Goal: Information Seeking & Learning: Learn about a topic

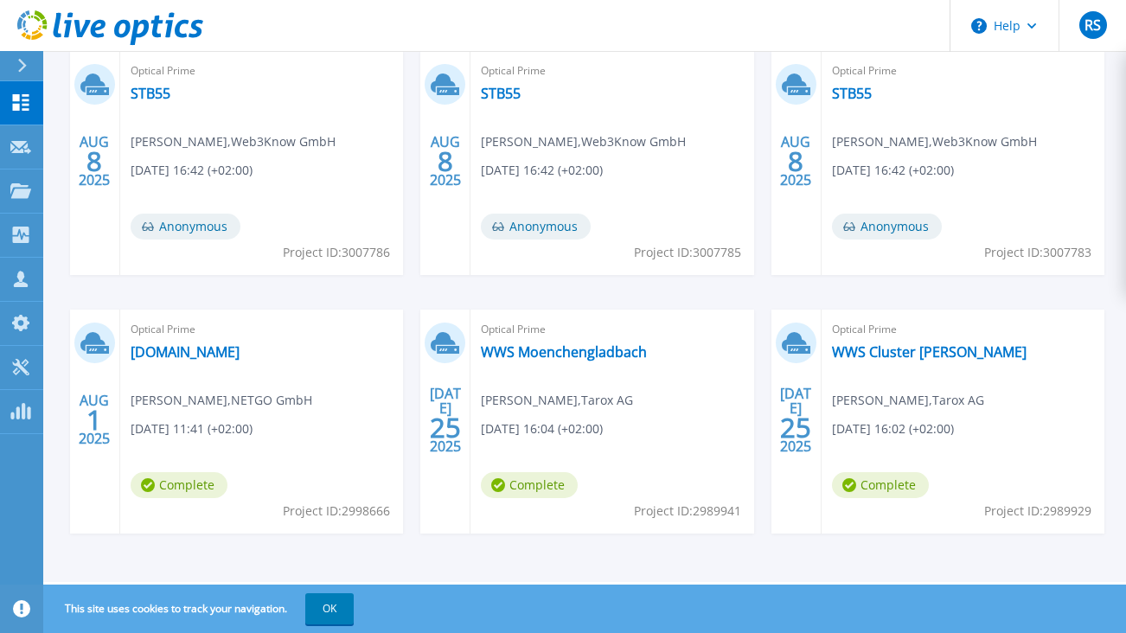
scroll to position [325, 0]
click at [167, 350] on link "[DOMAIN_NAME]" at bounding box center [185, 351] width 109 height 17
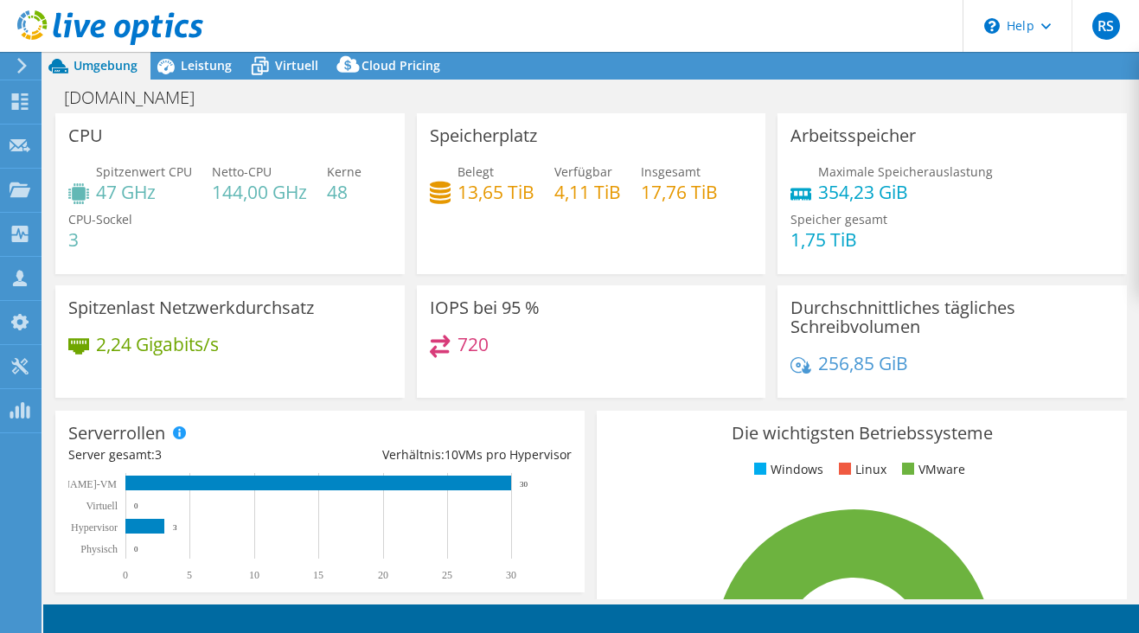
select select "USD"
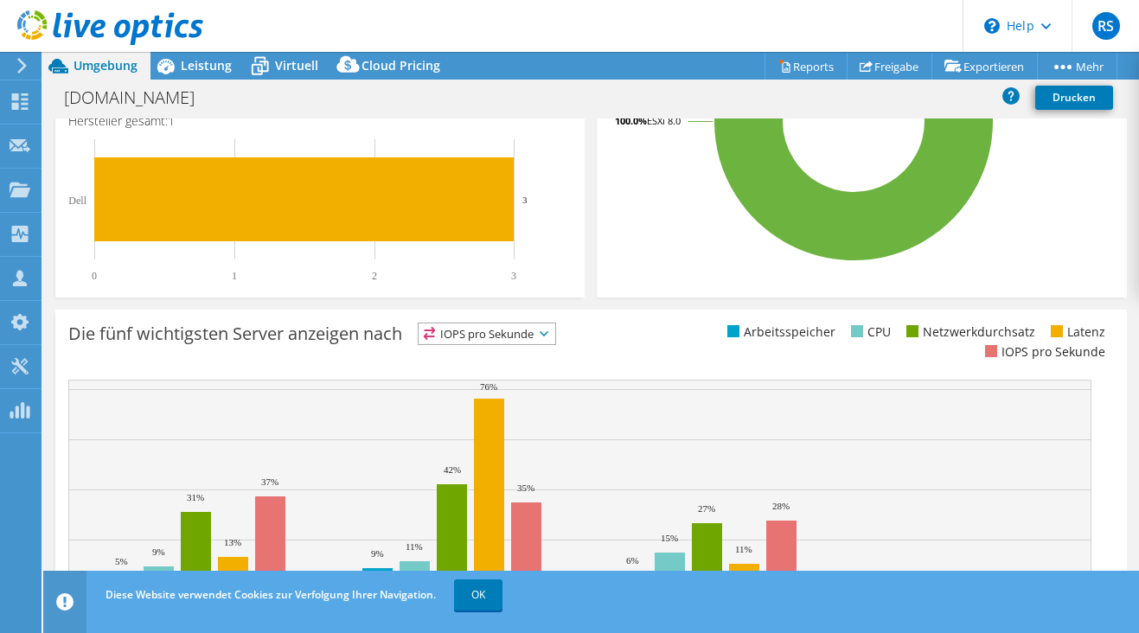
scroll to position [506, 0]
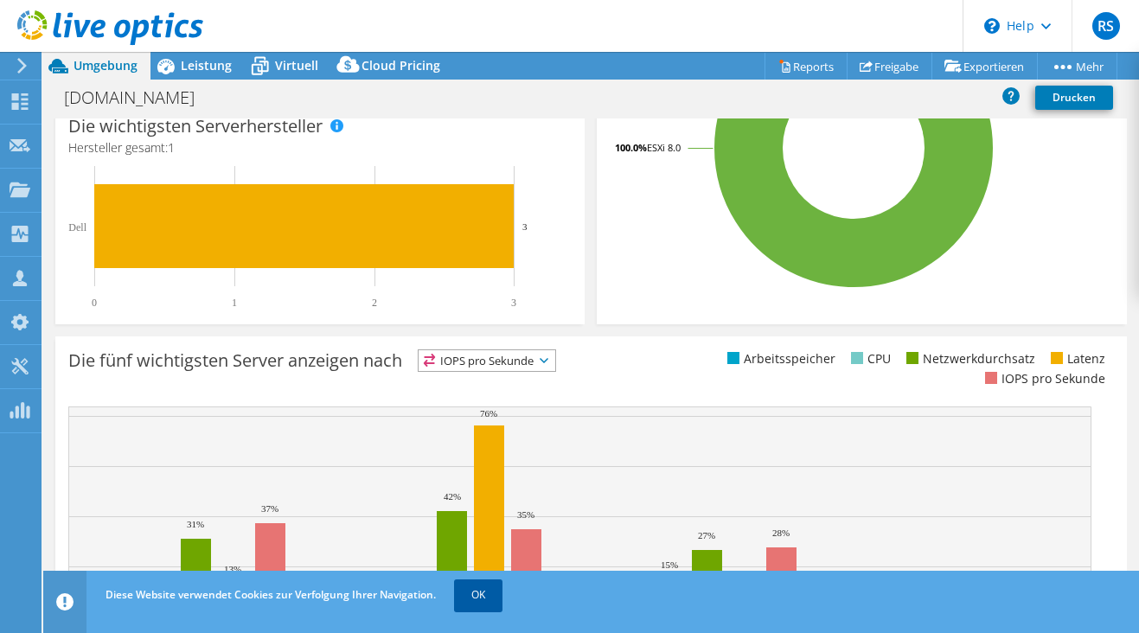
click at [479, 597] on link "OK" at bounding box center [478, 595] width 48 height 31
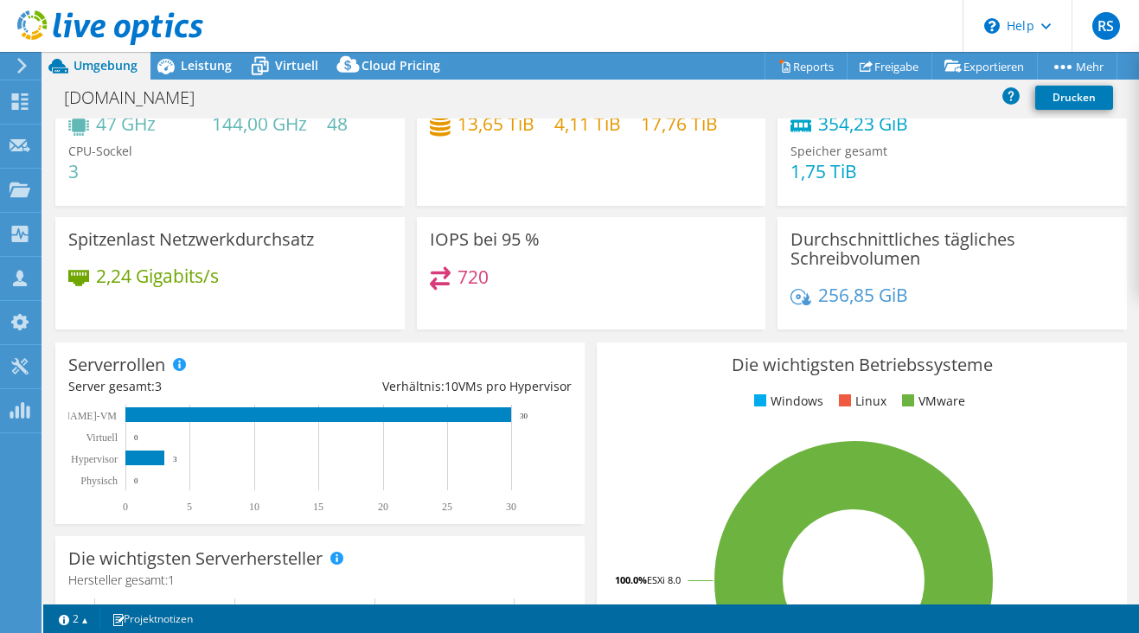
scroll to position [0, 0]
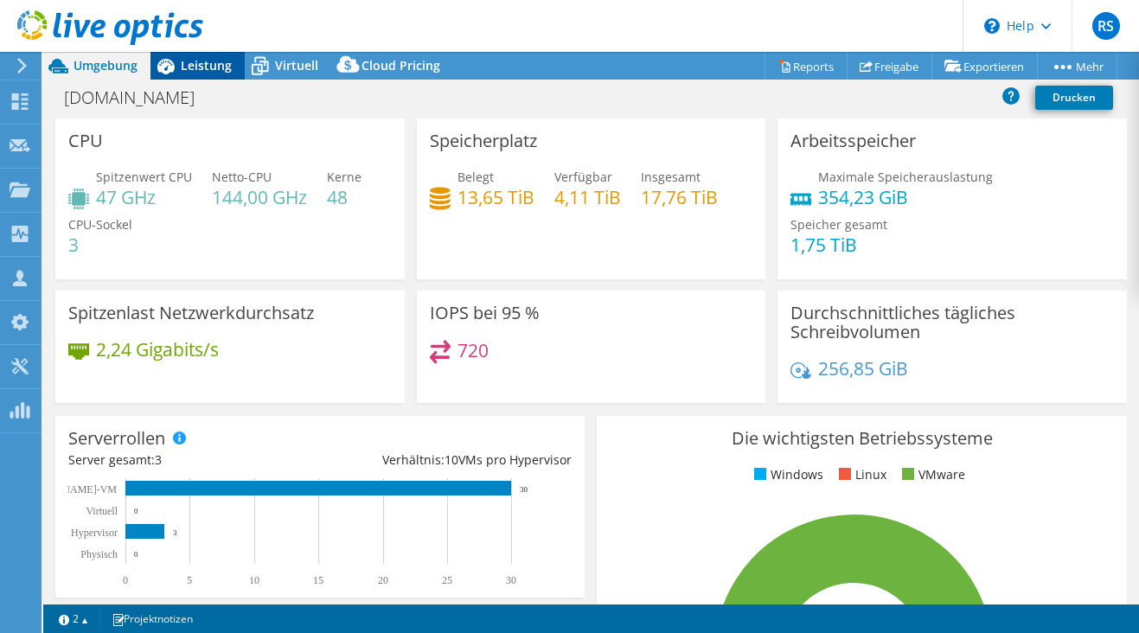
click at [201, 64] on span "Leistung" at bounding box center [206, 65] width 51 height 16
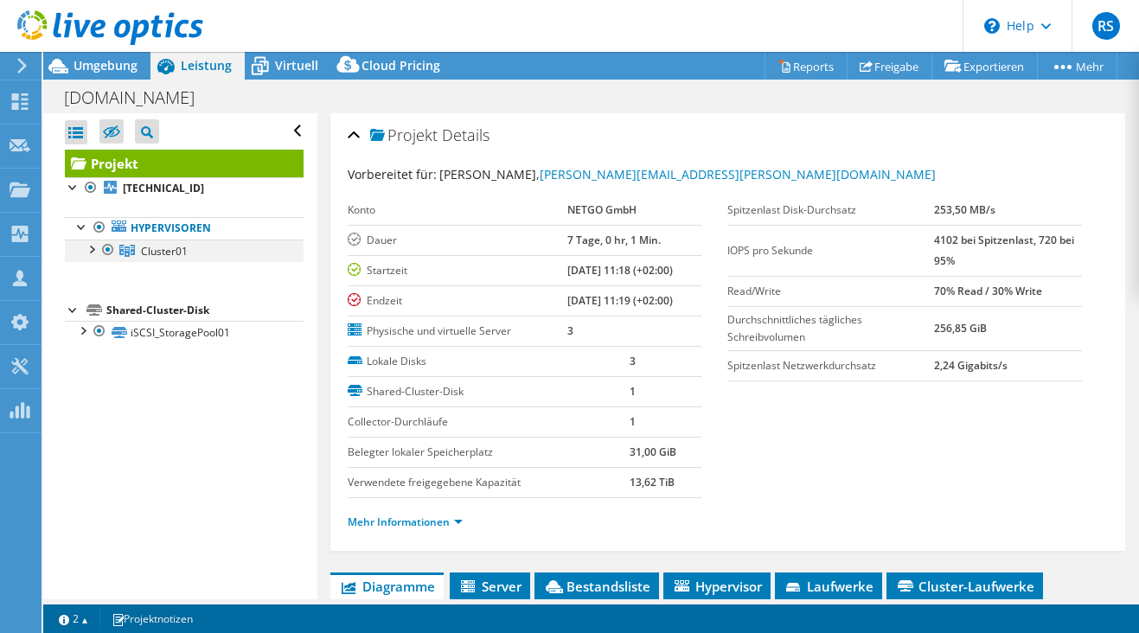
click at [93, 249] on div at bounding box center [90, 248] width 17 height 17
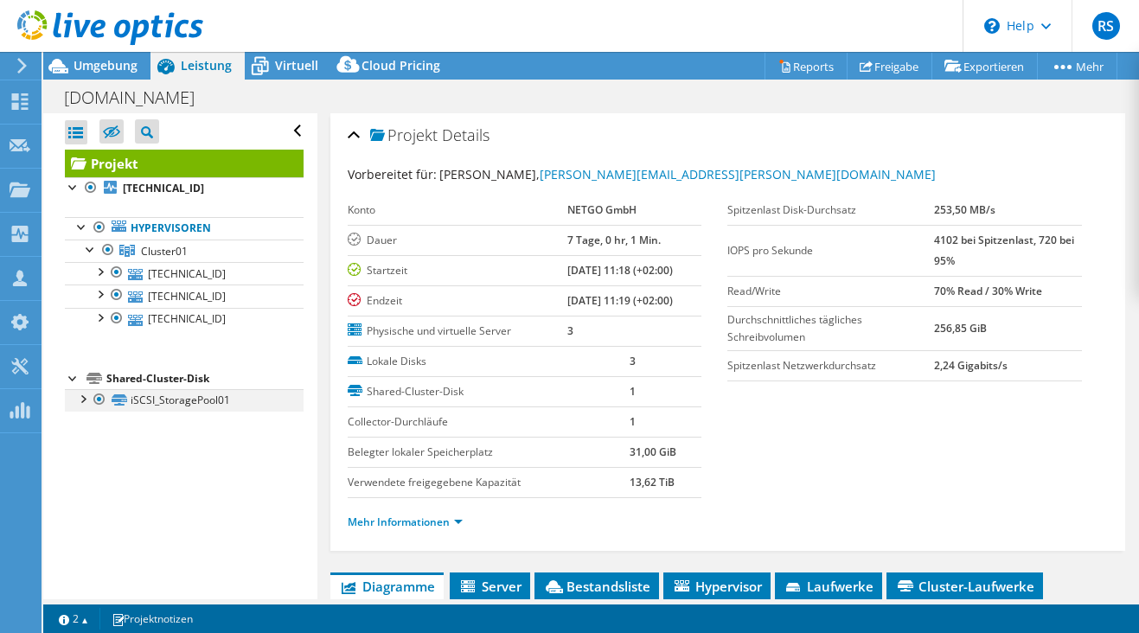
click at [80, 396] on div at bounding box center [82, 397] width 17 height 17
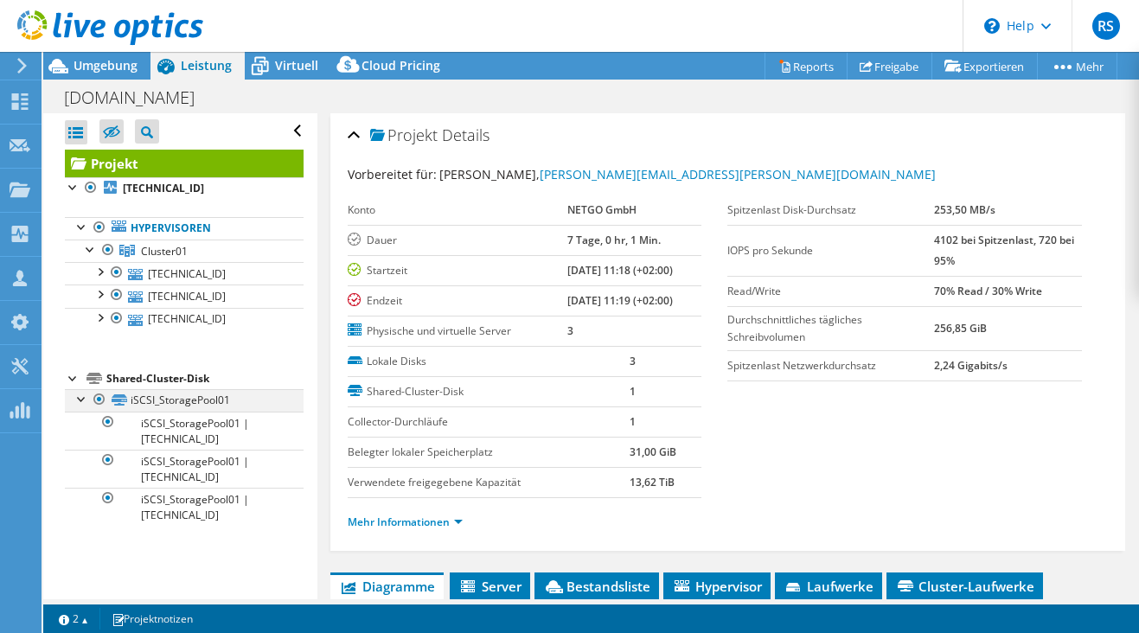
click at [80, 397] on div at bounding box center [82, 397] width 17 height 17
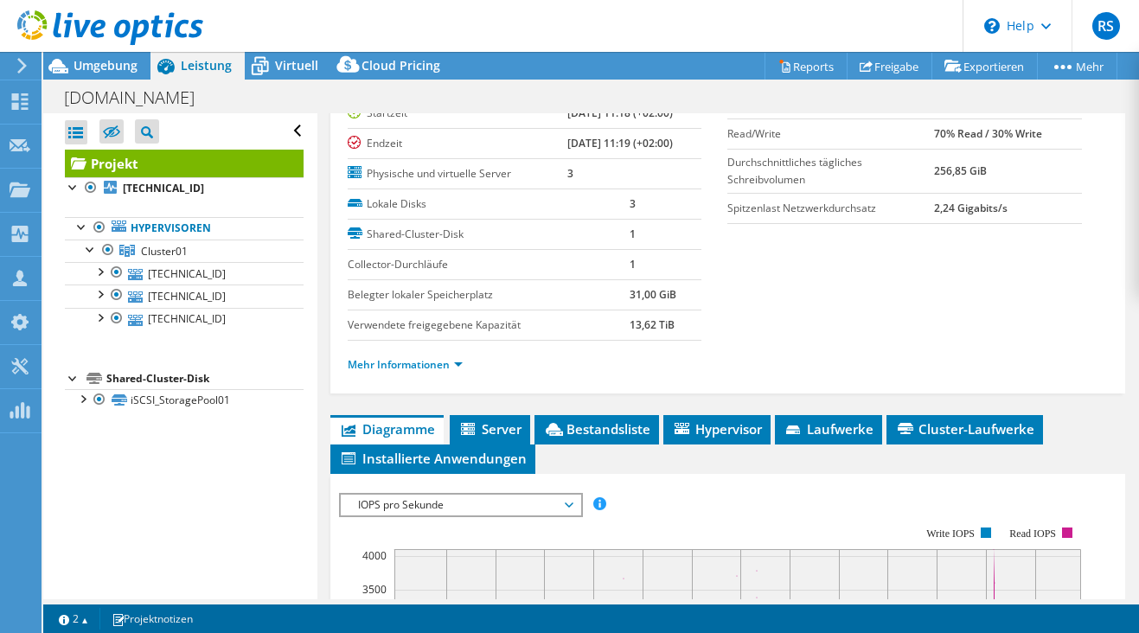
scroll to position [173, 0]
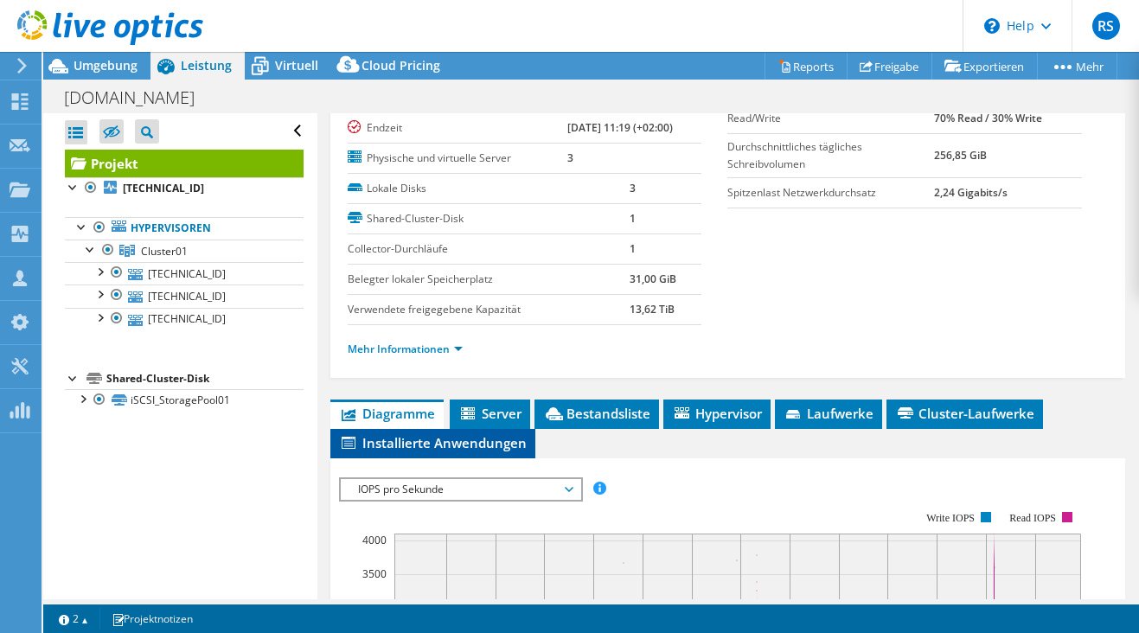
click at [474, 439] on span "Installierte Anwendungen" at bounding box center [433, 442] width 188 height 17
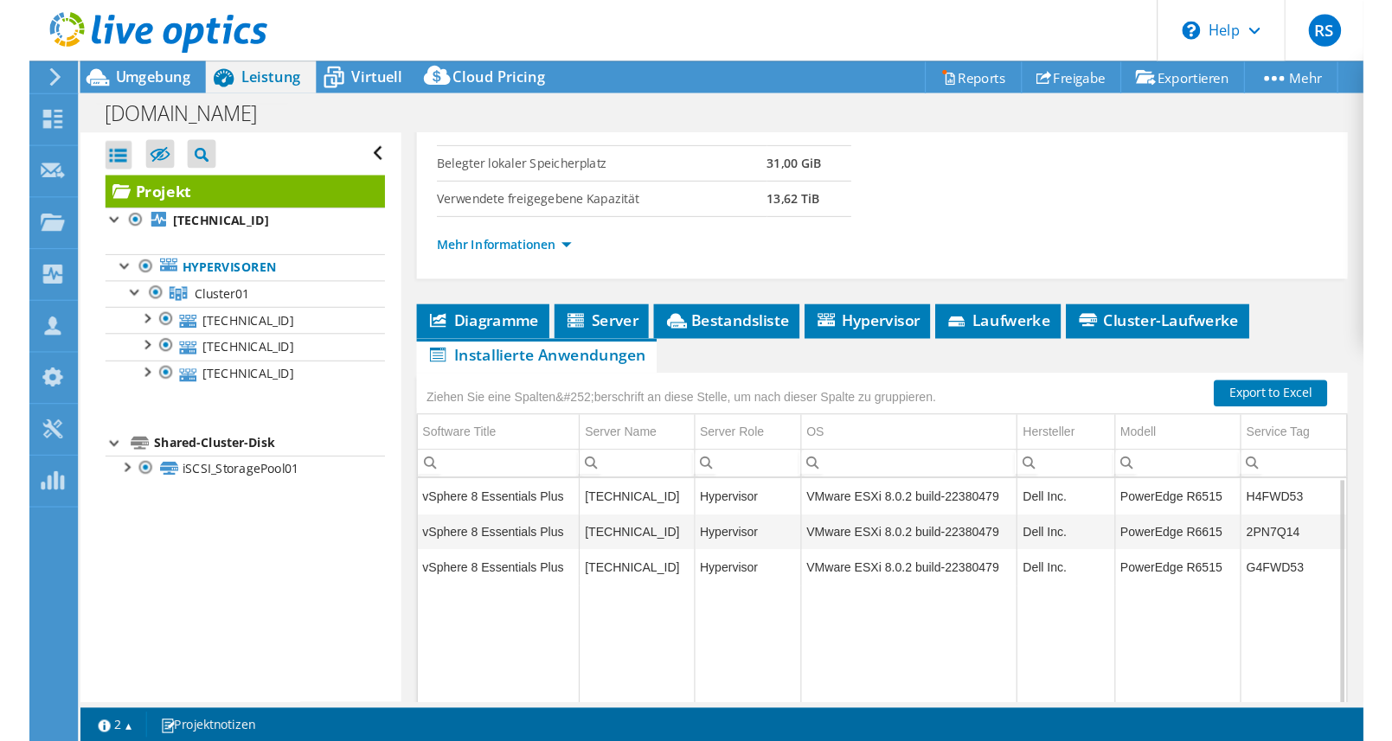
scroll to position [346, 0]
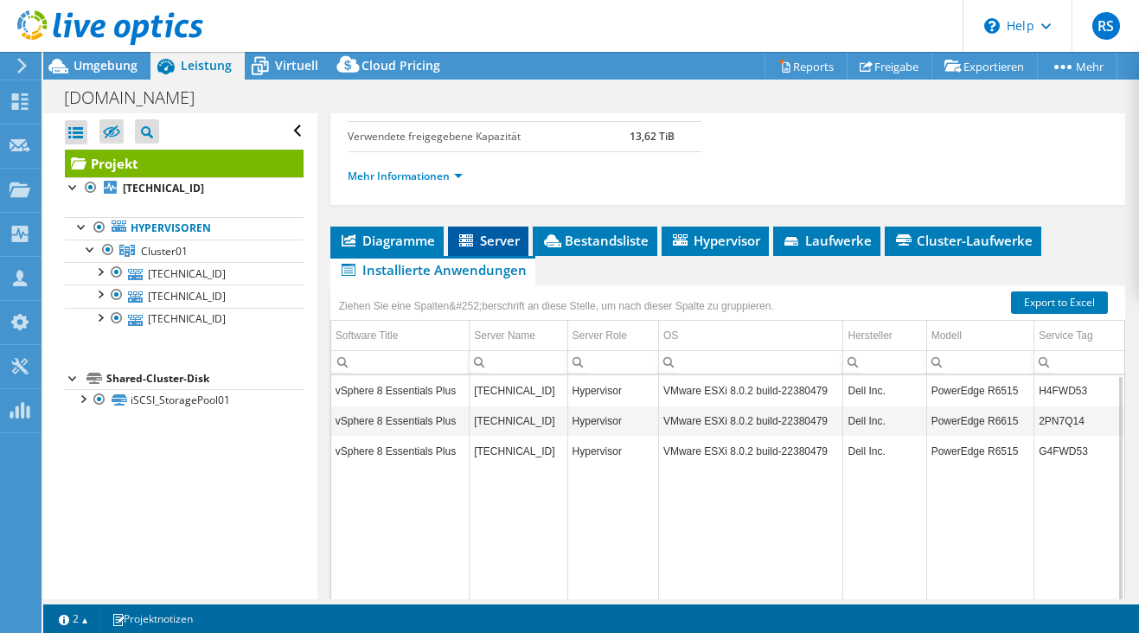
click at [483, 240] on span "Server" at bounding box center [488, 240] width 63 height 17
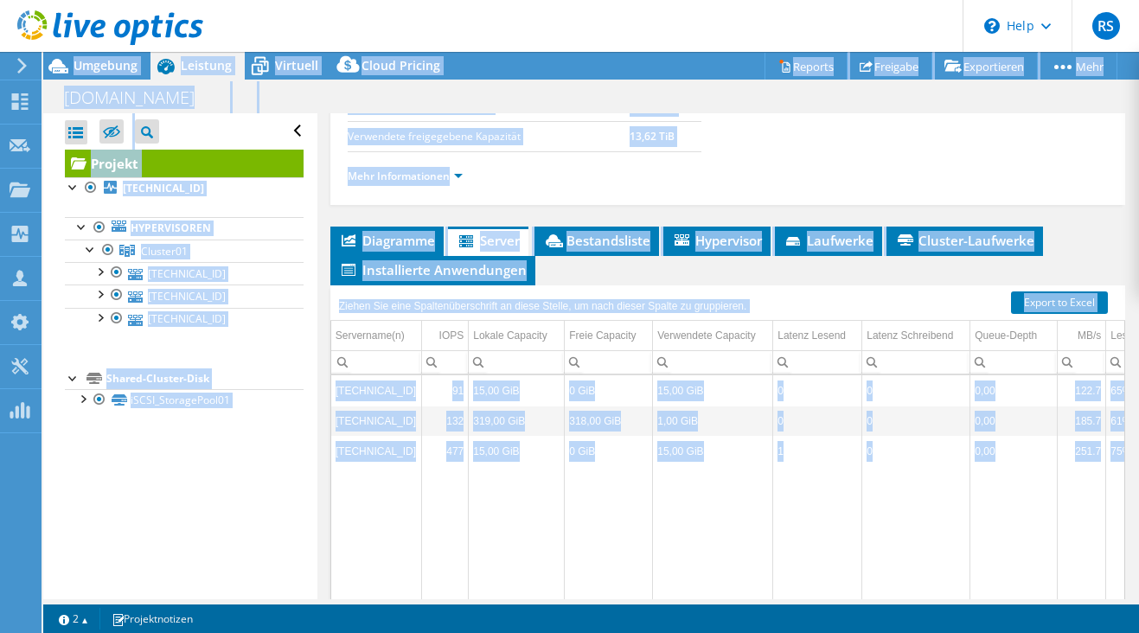
click at [1137, 632] on html "RS Vertriebspartner [PERSON_NAME] [EMAIL_ADDRESS][PERSON_NAME][DOMAIN_NAME] TD …" at bounding box center [569, 316] width 1139 height 633
click at [986, 617] on section "Warnings Messages Die Queue-Depth wurde nicht von VMware VCenter-Servern aufgez…" at bounding box center [591, 619] width 1096 height 29
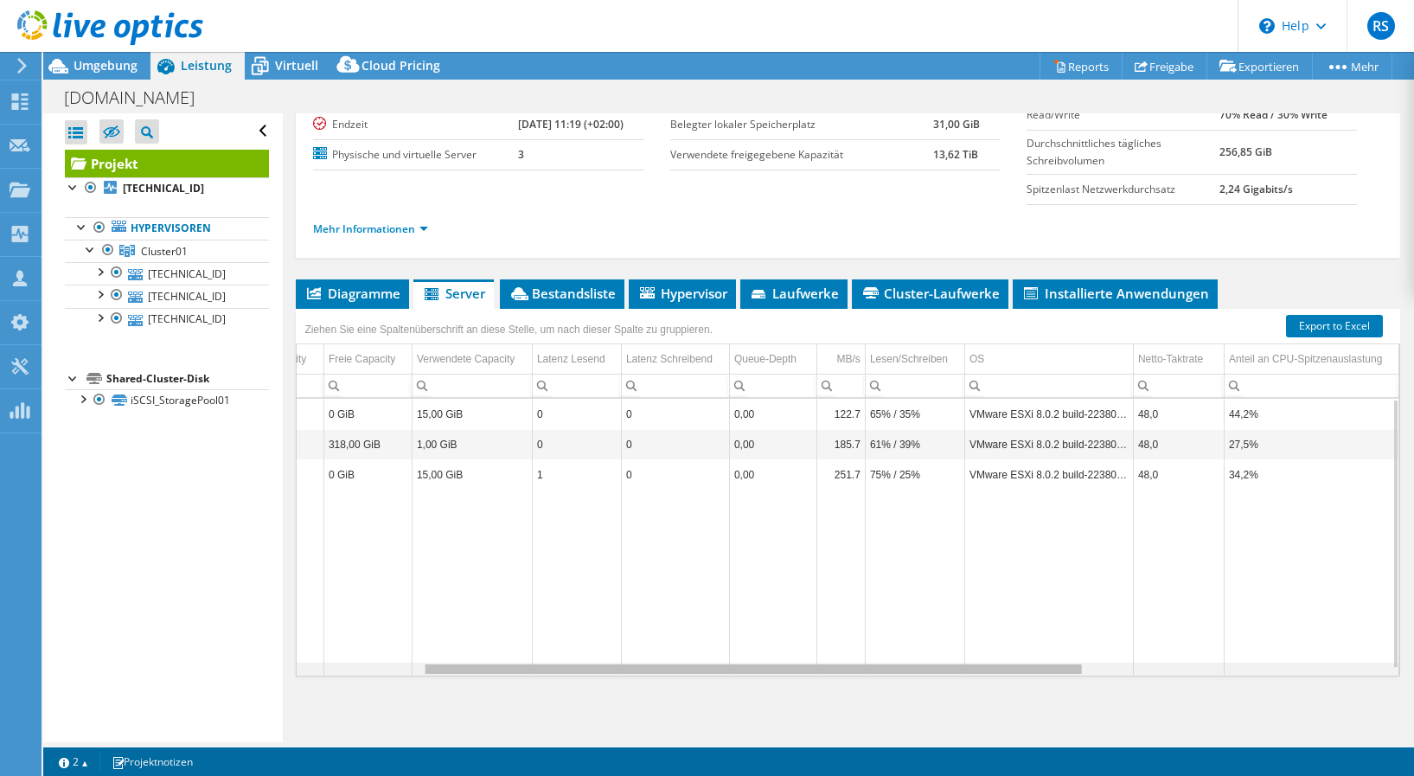
scroll to position [0, 151]
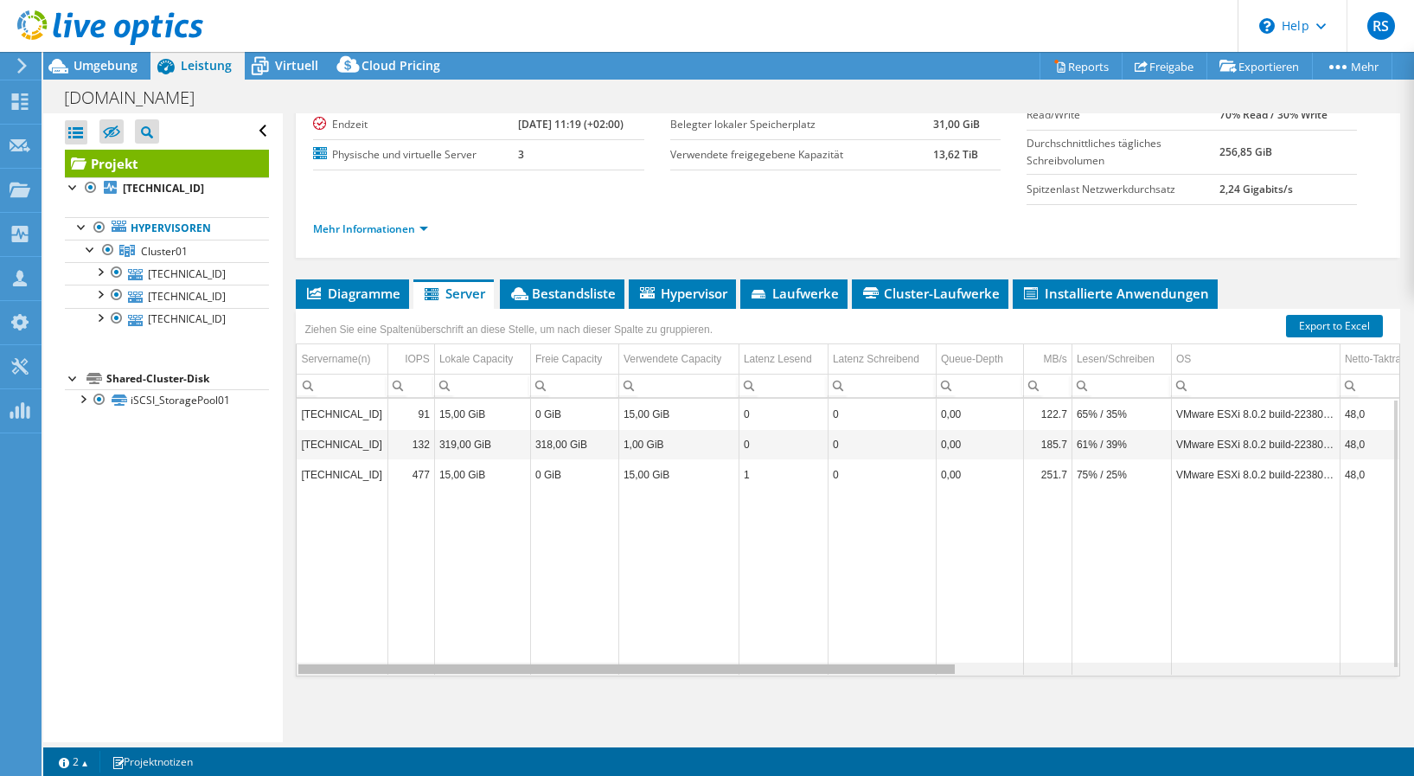
drag, startPoint x: 900, startPoint y: 670, endPoint x: 885, endPoint y: 650, distance: 24.7
click at [885, 632] on body "RS Vertriebspartner [PERSON_NAME] [EMAIL_ADDRESS][PERSON_NAME][DOMAIN_NAME] TD …" at bounding box center [707, 388] width 1414 height 776
click at [570, 295] on span "Bestandsliste" at bounding box center [562, 293] width 107 height 17
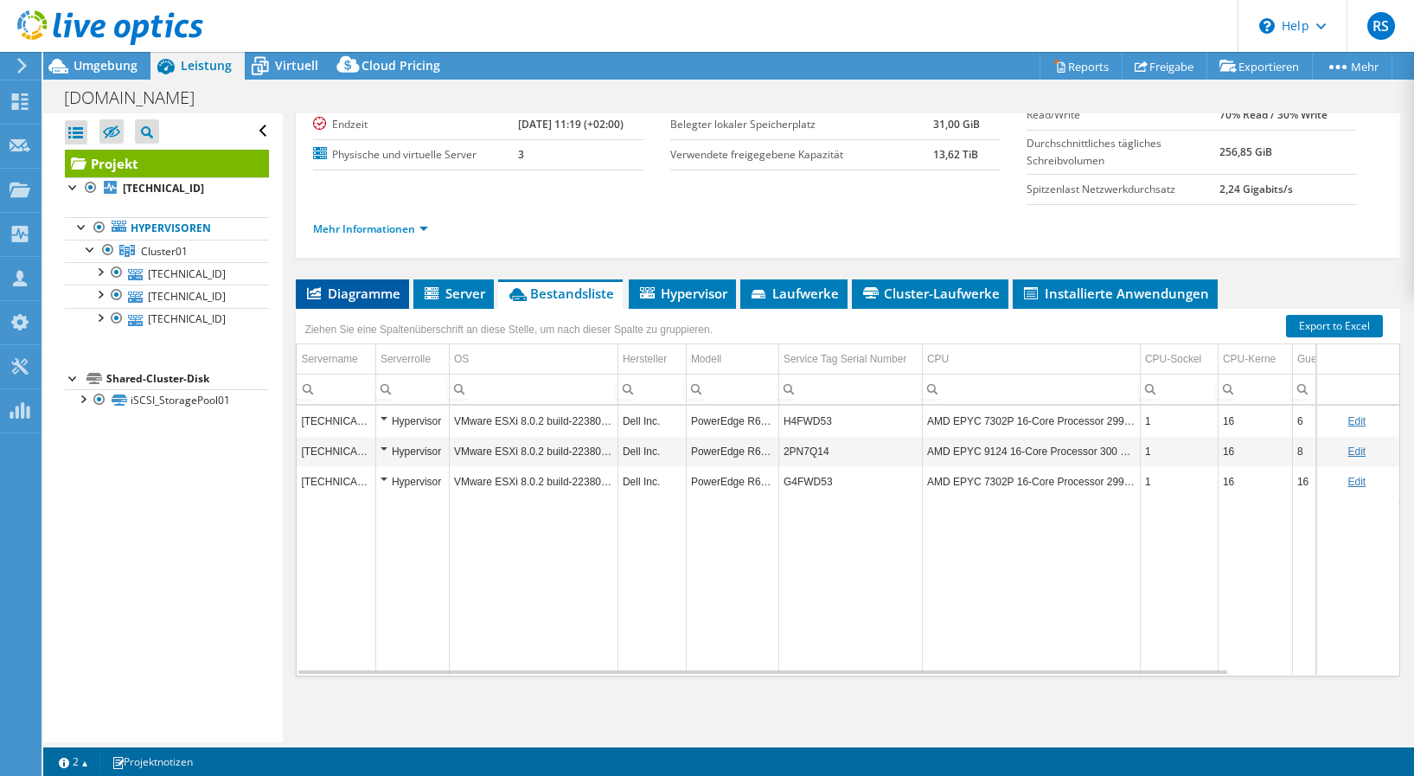
click at [362, 285] on span "Diagramme" at bounding box center [353, 293] width 96 height 17
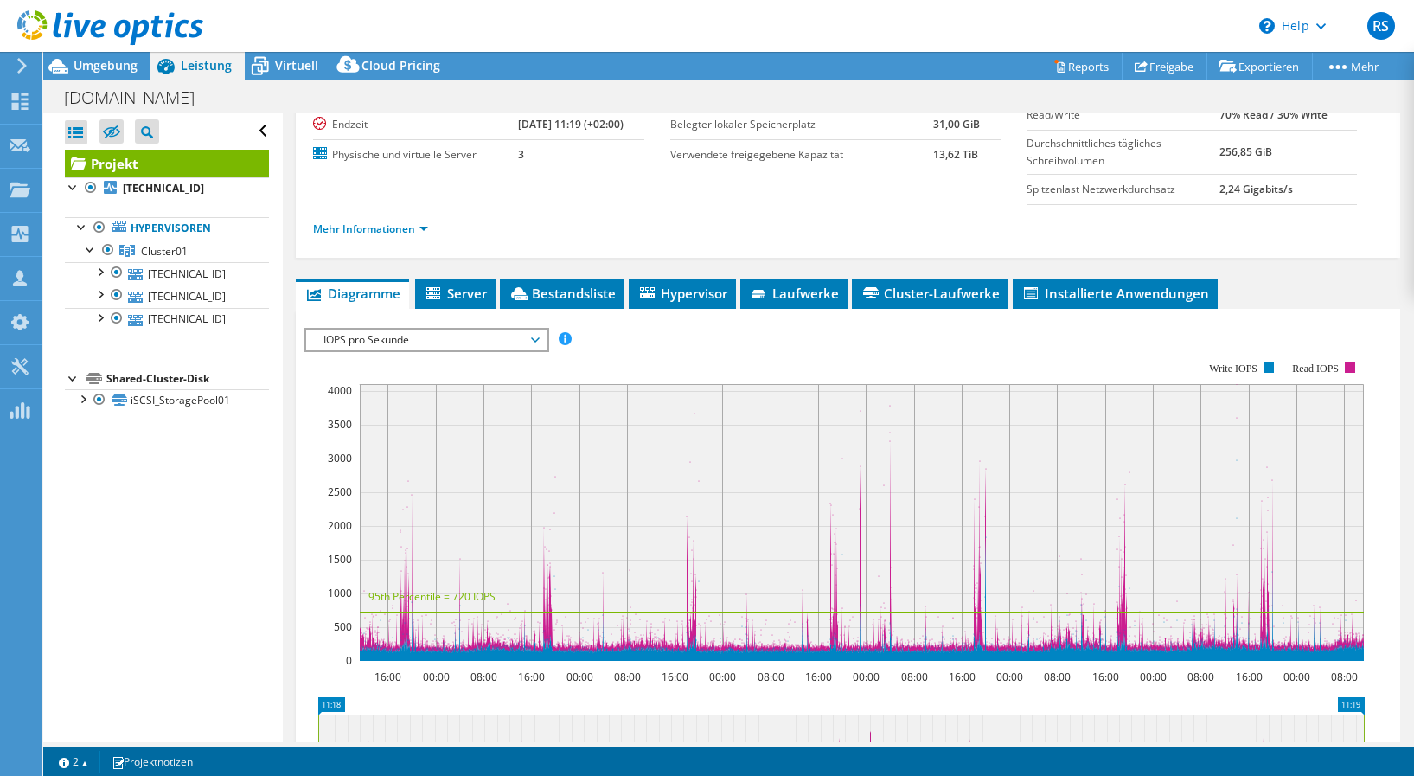
click at [176, 632] on div "Alle öffnen Alle schließen Ausgeschlossene Knoten verbergen Projektbaumfilter" at bounding box center [162, 427] width 239 height 629
click at [80, 395] on div at bounding box center [82, 397] width 17 height 17
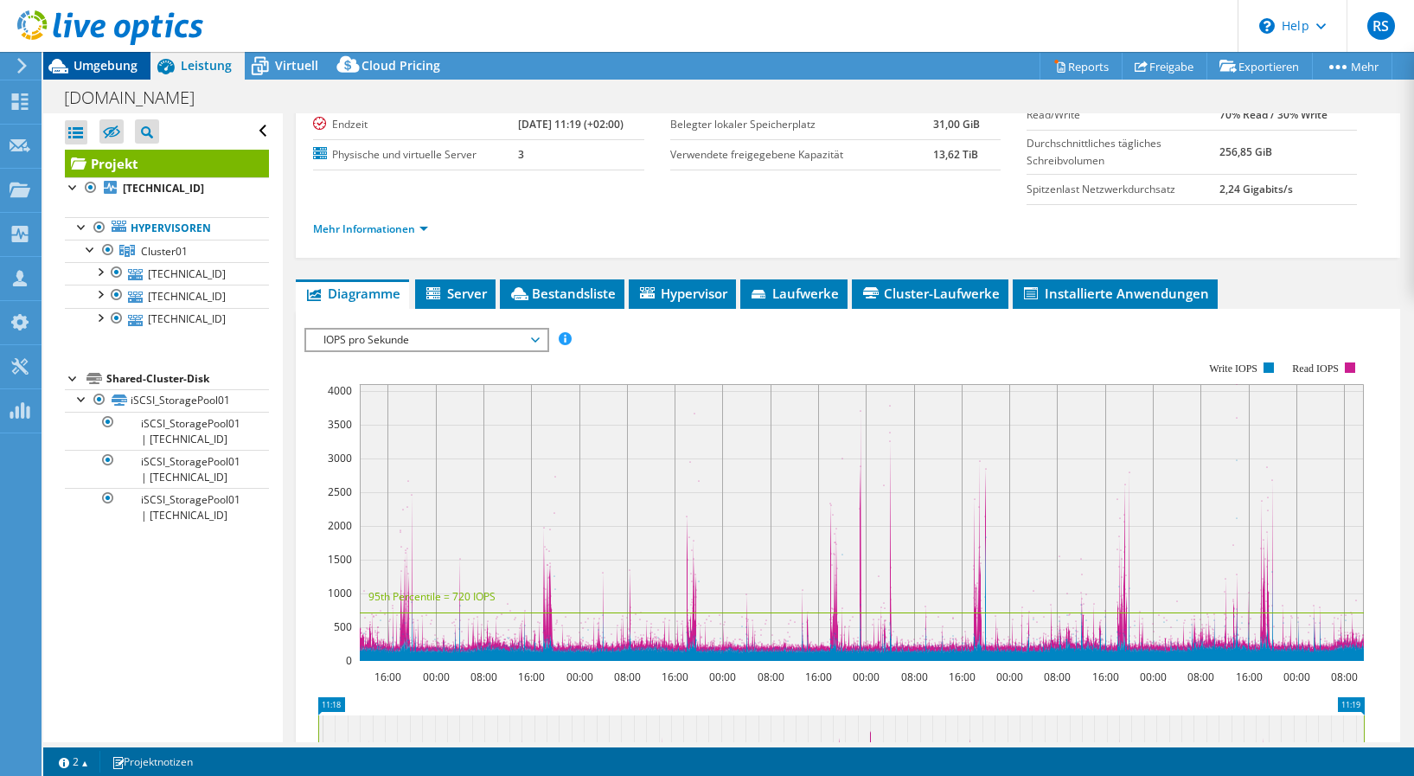
click at [92, 65] on span "Umgebung" at bounding box center [106, 65] width 64 height 16
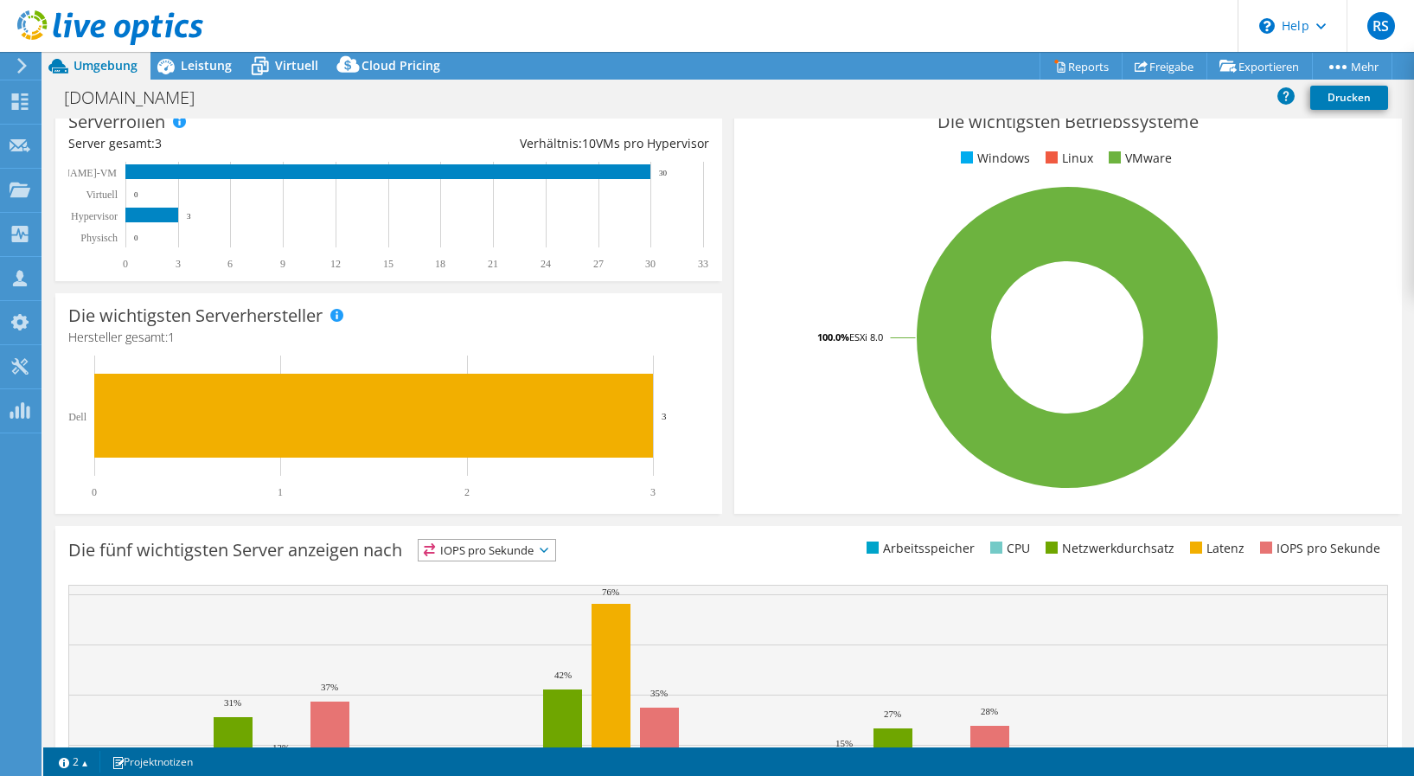
scroll to position [0, 0]
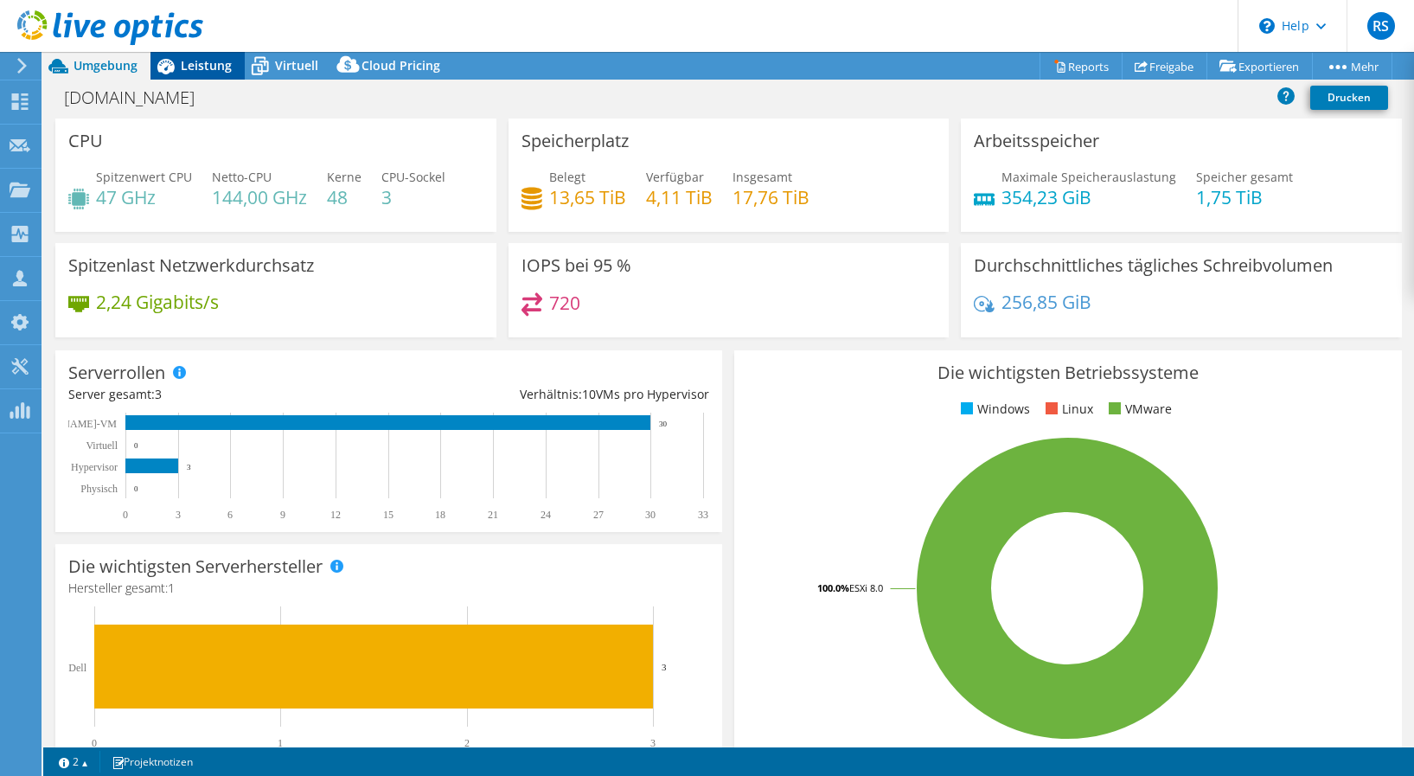
click at [209, 61] on span "Leistung" at bounding box center [206, 65] width 51 height 16
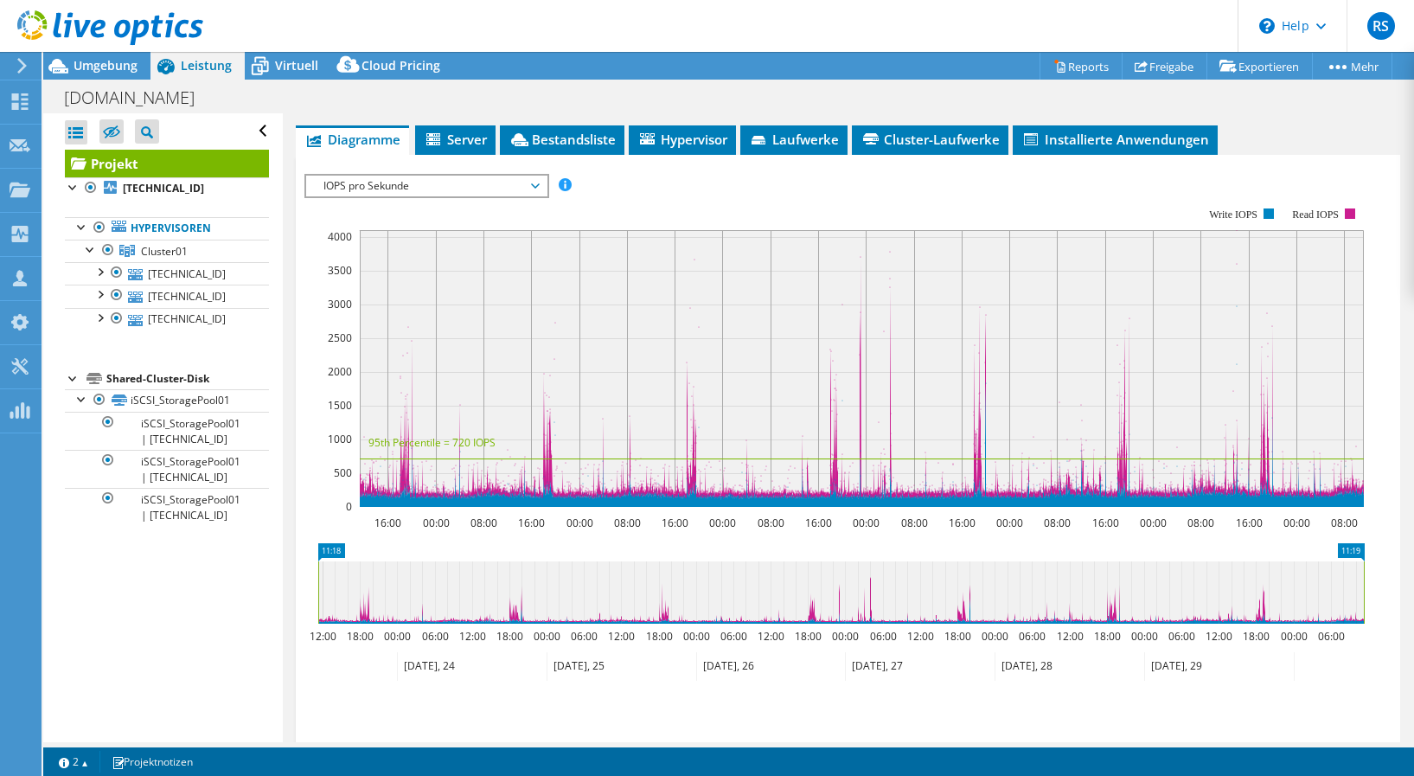
scroll to position [126, 0]
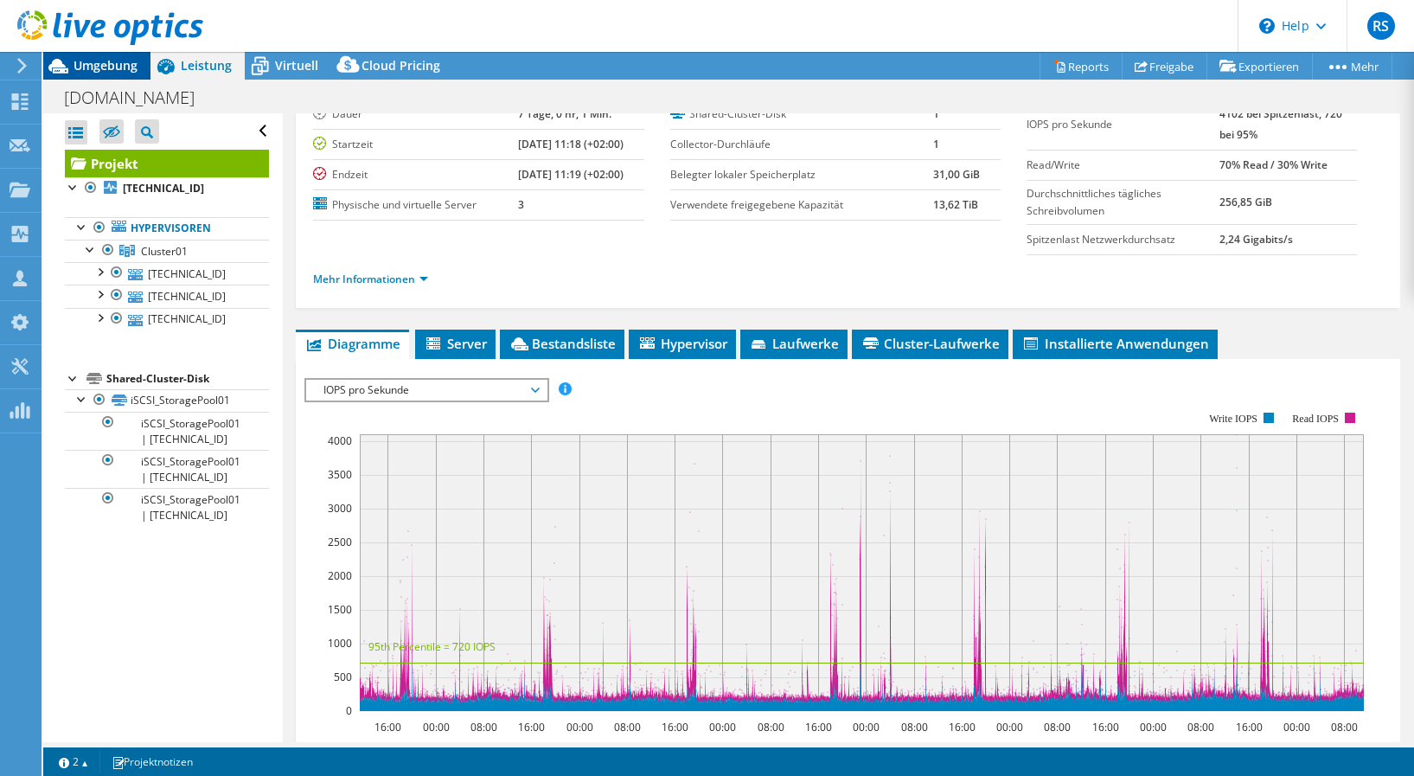
click at [91, 66] on span "Umgebung" at bounding box center [106, 65] width 64 height 16
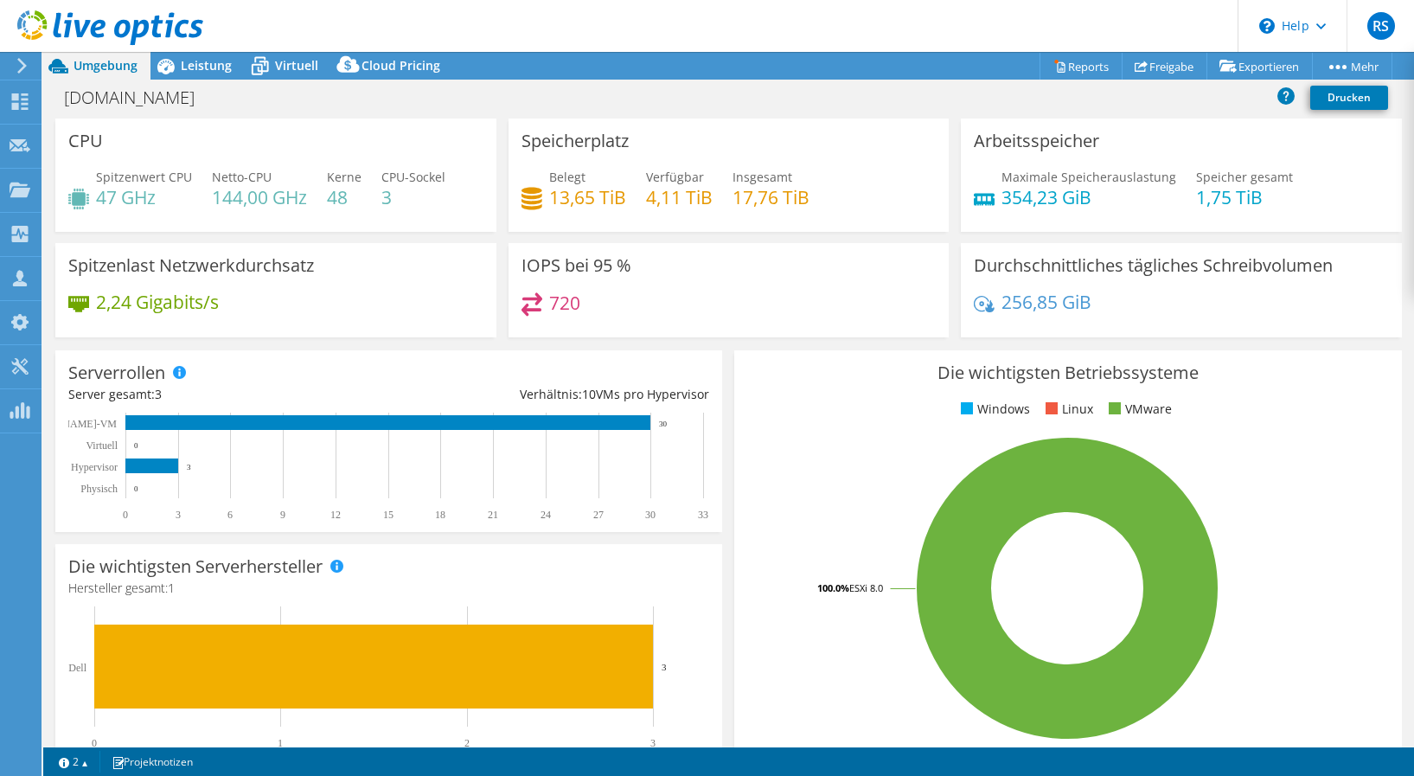
click at [862, 632] on rect at bounding box center [1067, 588] width 641 height 303
